Goal: Transaction & Acquisition: Purchase product/service

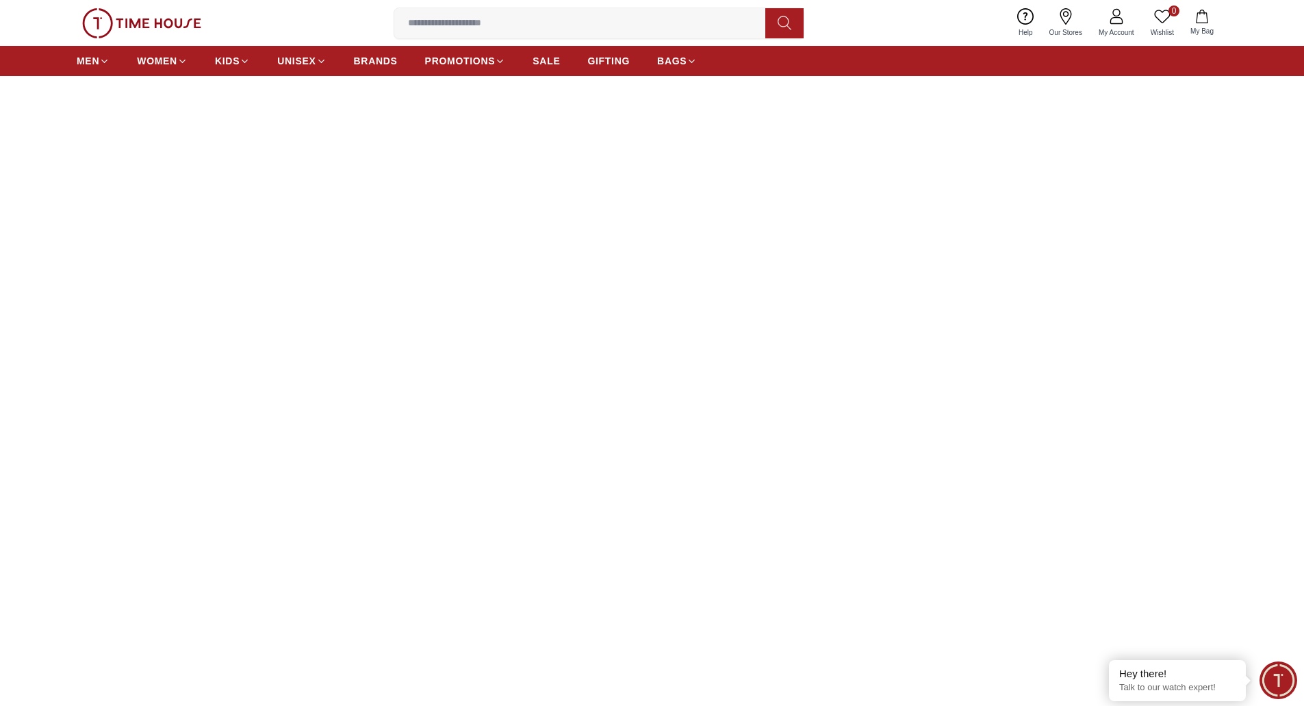
scroll to position [342, 0]
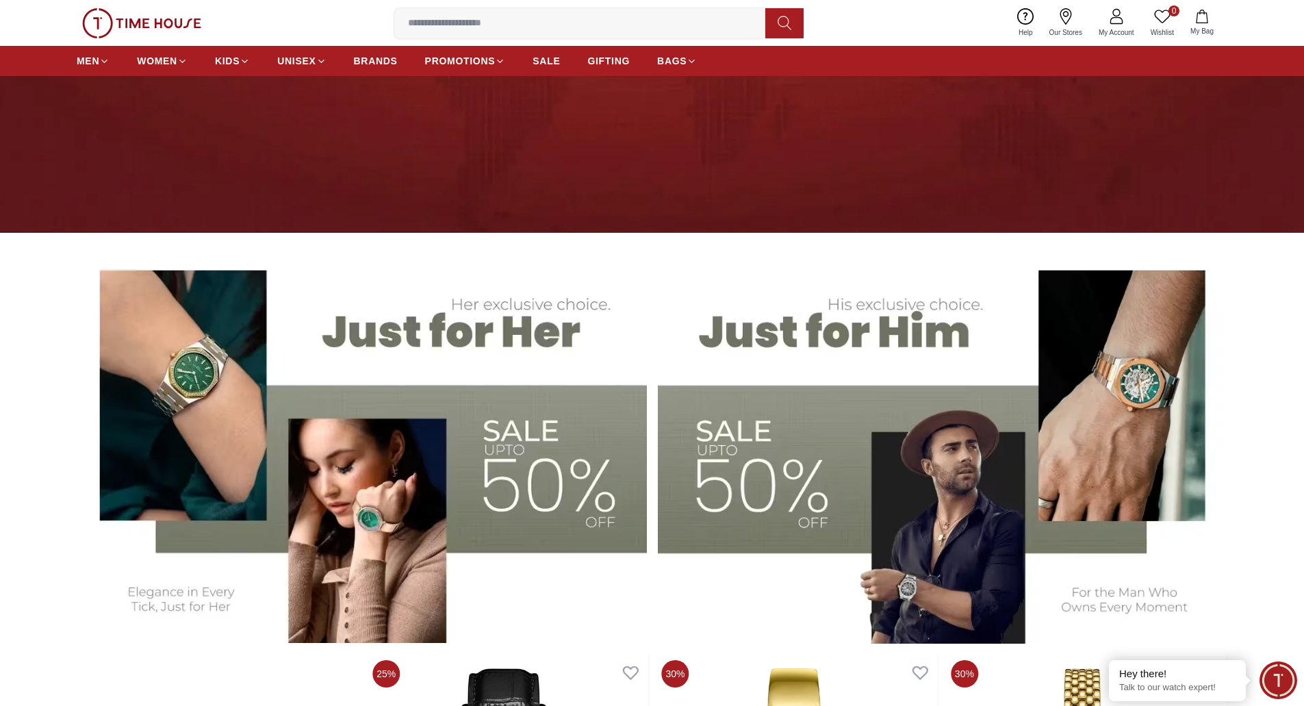
click at [500, 424] on img at bounding box center [362, 444] width 570 height 396
